Goal: Find specific page/section: Find specific page/section

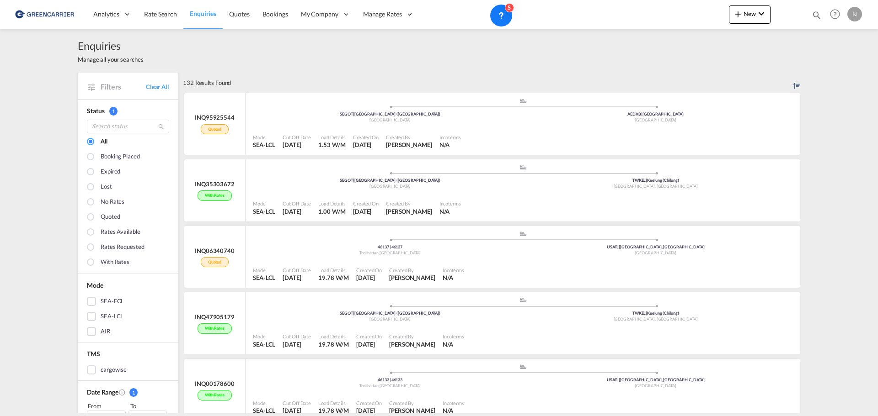
scroll to position [11, 0]
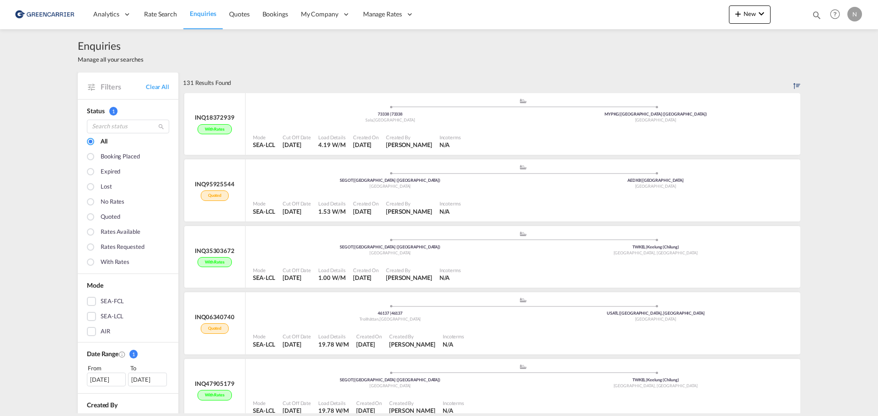
drag, startPoint x: 180, startPoint y: 83, endPoint x: 267, endPoint y: 87, distance: 87.4
click at [267, 87] on div "131 Results Found" at bounding box center [491, 83] width 617 height 20
drag, startPoint x: 233, startPoint y: 84, endPoint x: 181, endPoint y: 81, distance: 52.2
click at [183, 81] on div "131 Results Found" at bounding box center [491, 83] width 617 height 20
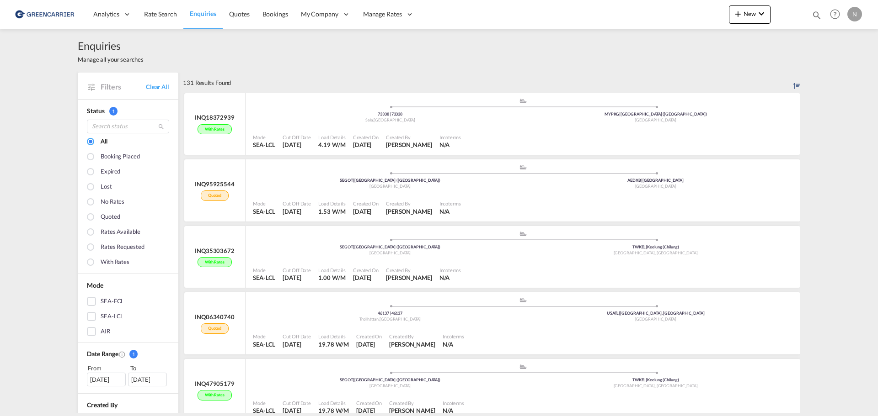
click at [183, 81] on div "131 Results Found" at bounding box center [207, 83] width 48 height 20
click at [202, 14] on span "Enquiries" at bounding box center [203, 14] width 27 height 8
click at [277, 11] on span "Bookings" at bounding box center [275, 14] width 26 height 8
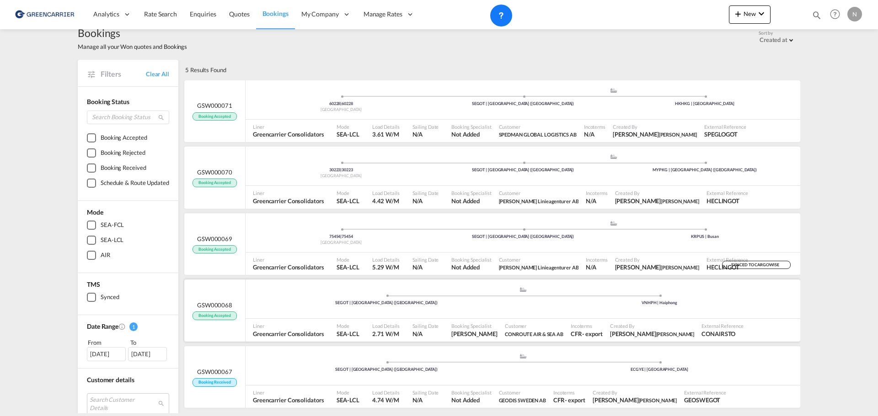
scroll to position [11, 0]
click at [241, 71] on div "5 Results Found" at bounding box center [491, 71] width 617 height 20
drag, startPoint x: 242, startPoint y: 72, endPoint x: 187, endPoint y: 77, distance: 55.5
click at [187, 77] on div "5 Results Found" at bounding box center [491, 71] width 617 height 20
click at [187, 77] on div "5 Results Found" at bounding box center [205, 71] width 41 height 20
